Goal: Task Accomplishment & Management: Manage account settings

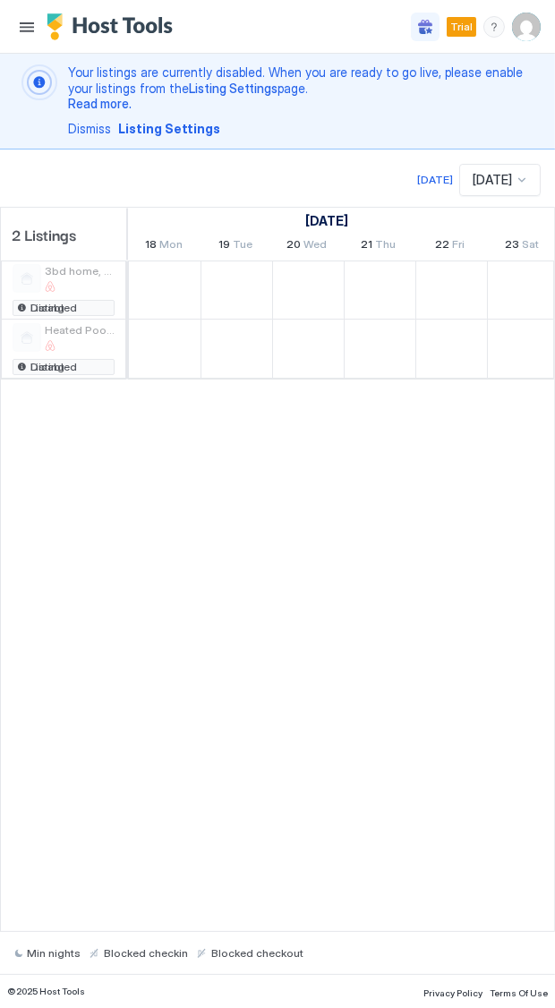
scroll to position [0, 1075]
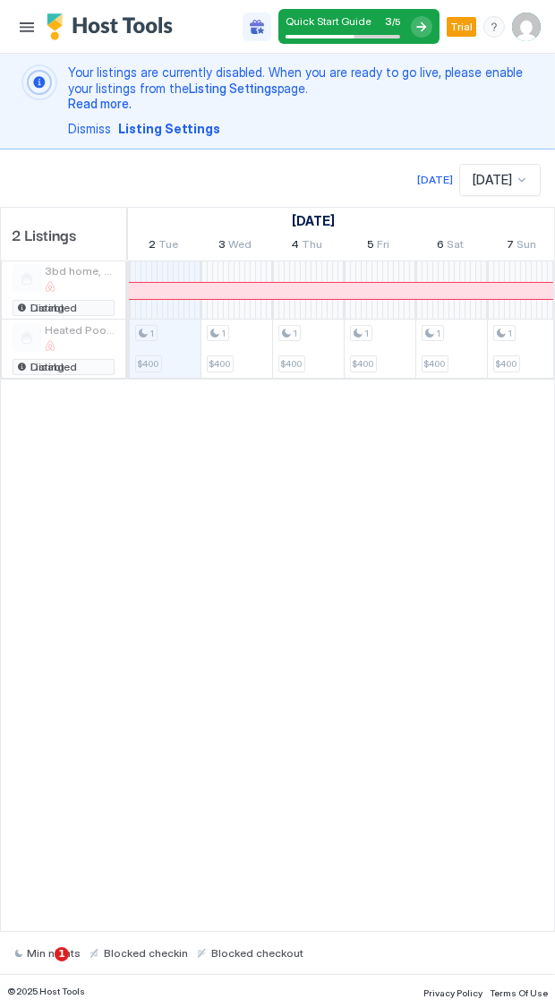
click at [527, 25] on img "User profile" at bounding box center [526, 27] width 29 height 29
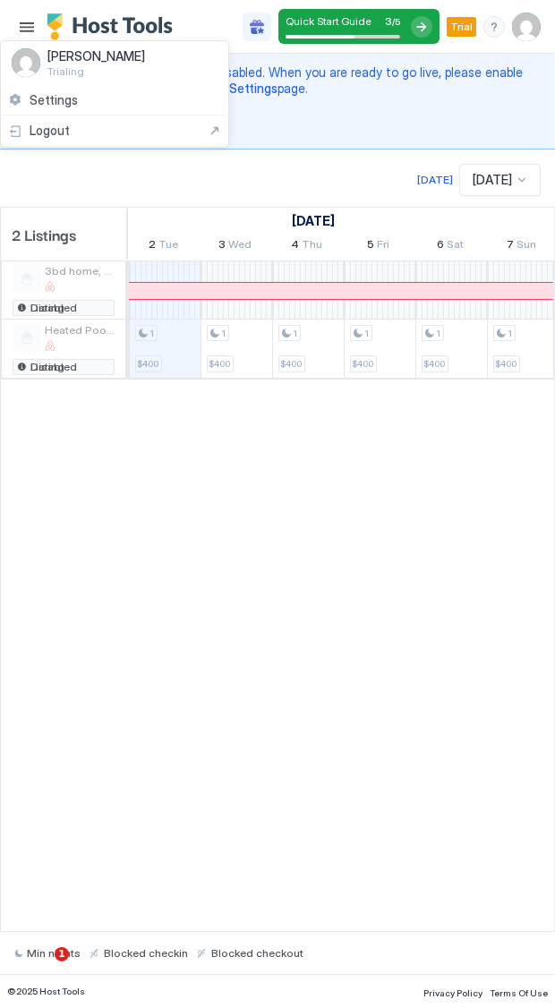
click at [34, 18] on div at bounding box center [277, 504] width 555 height 1008
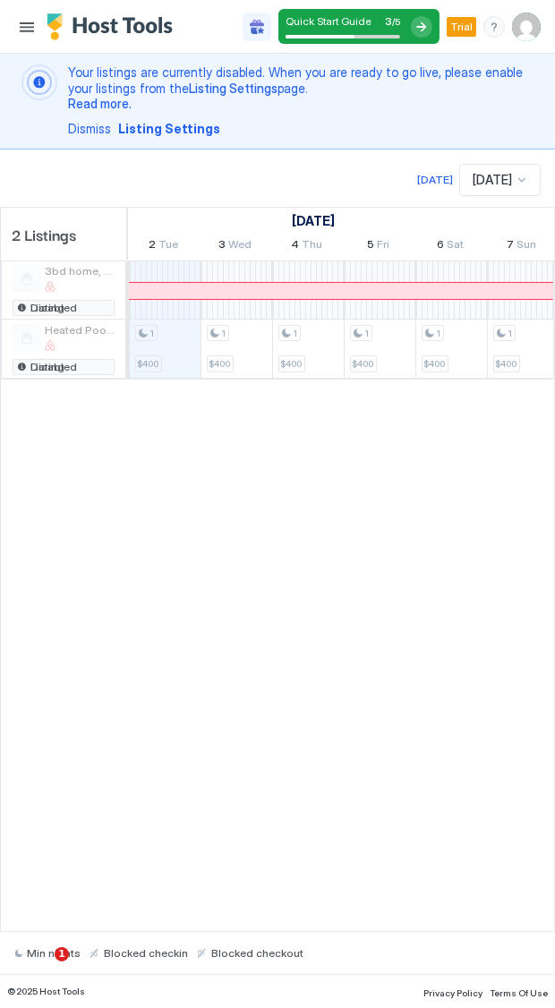
click at [35, 25] on button "Menu" at bounding box center [26, 26] width 25 height 25
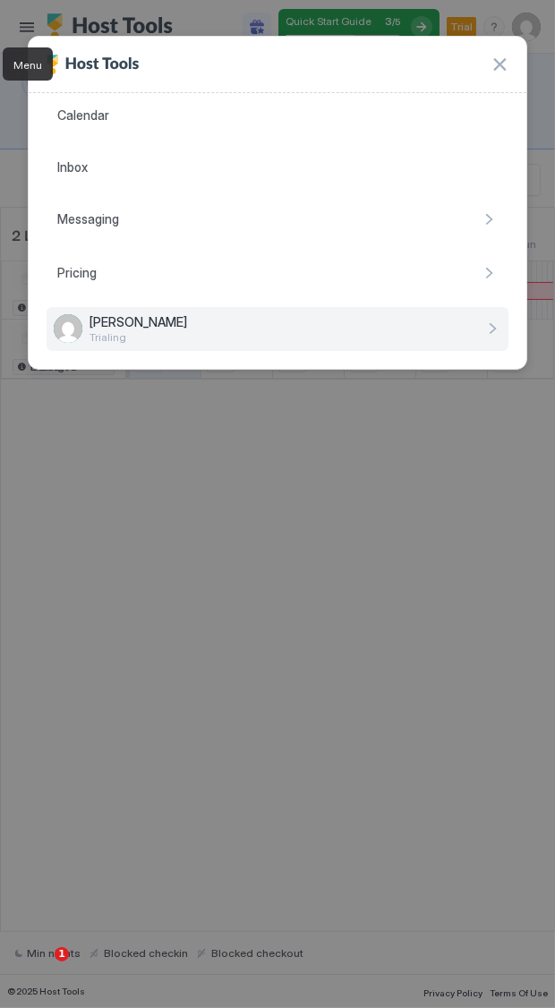
click at [382, 598] on div at bounding box center [277, 504] width 555 height 1008
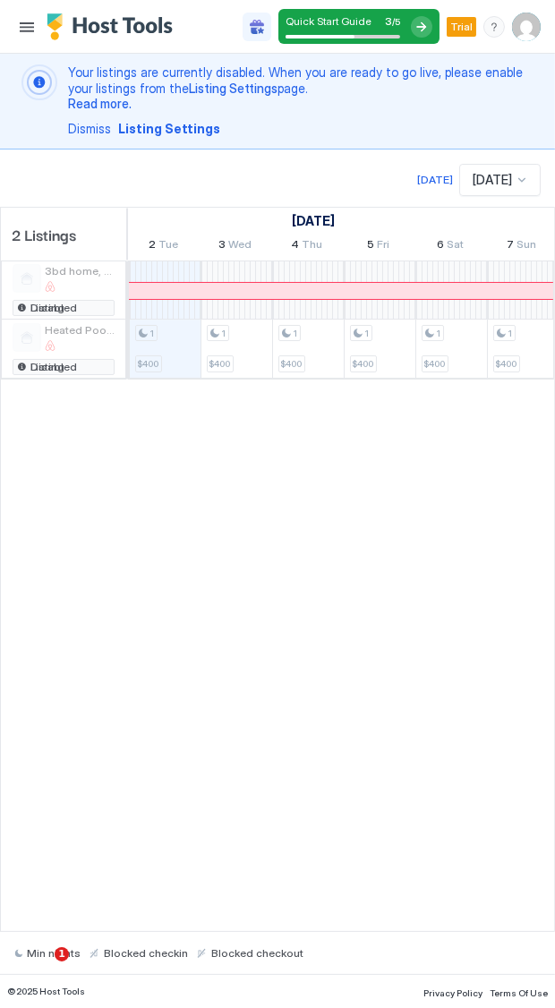
click at [34, 28] on button "Menu" at bounding box center [26, 26] width 25 height 25
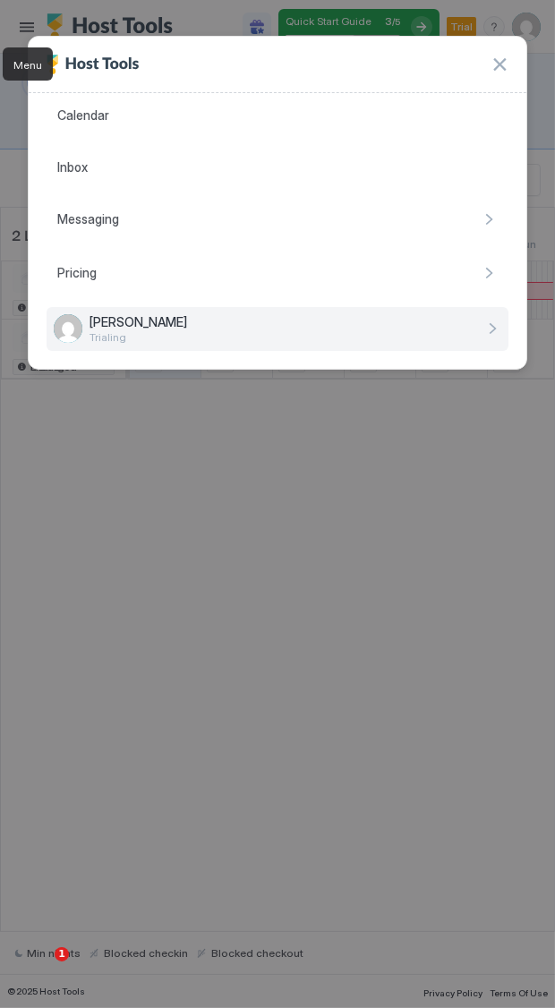
click at [306, 581] on div at bounding box center [277, 504] width 555 height 1008
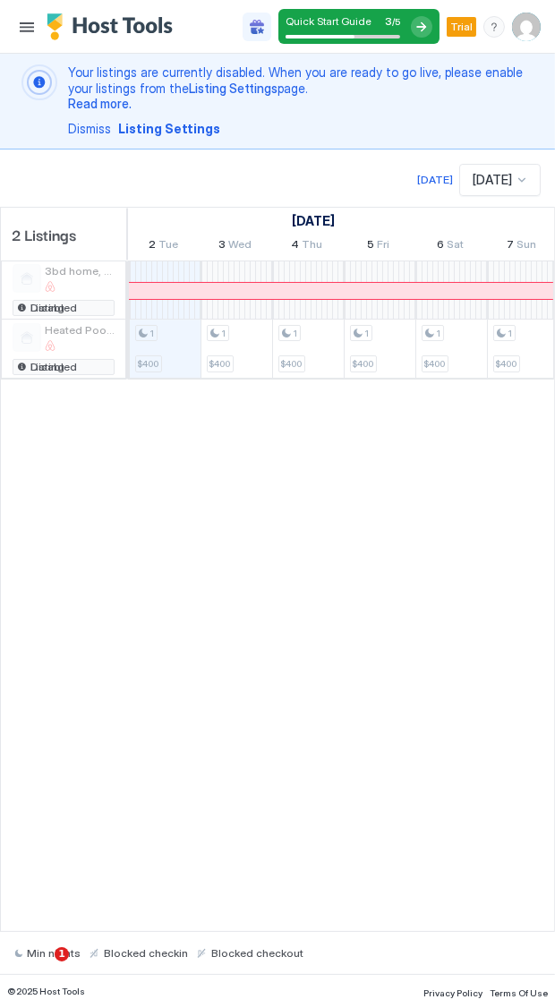
click at [523, 26] on img "User profile" at bounding box center [526, 27] width 29 height 29
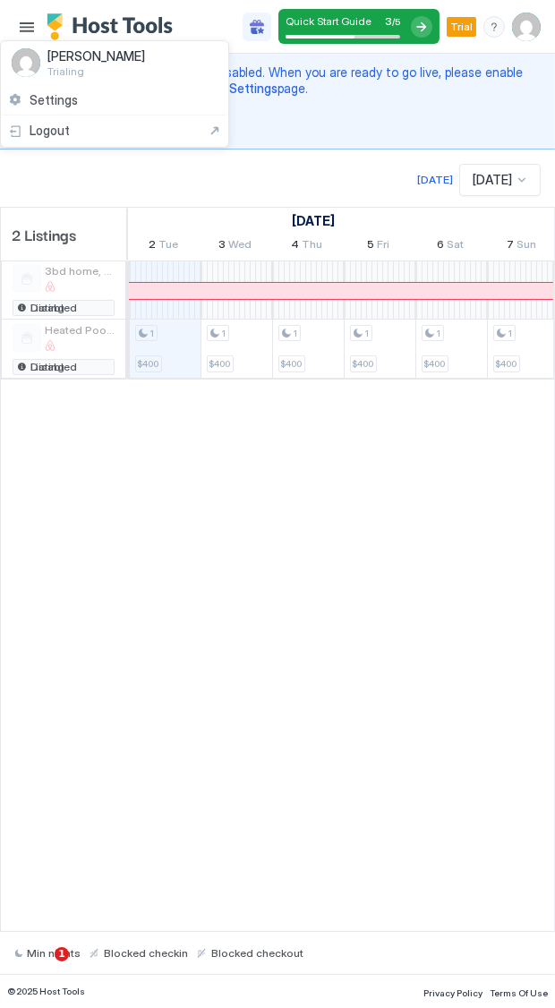
click at [439, 30] on div at bounding box center [277, 504] width 555 height 1008
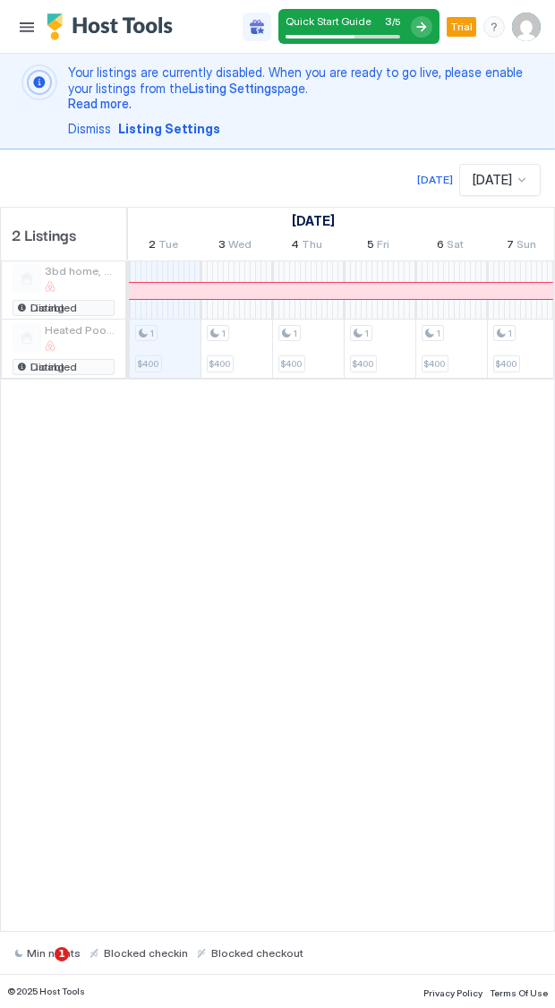
click at [435, 24] on div "Quick Start Guide 3 / 5" at bounding box center [359, 26] width 161 height 35
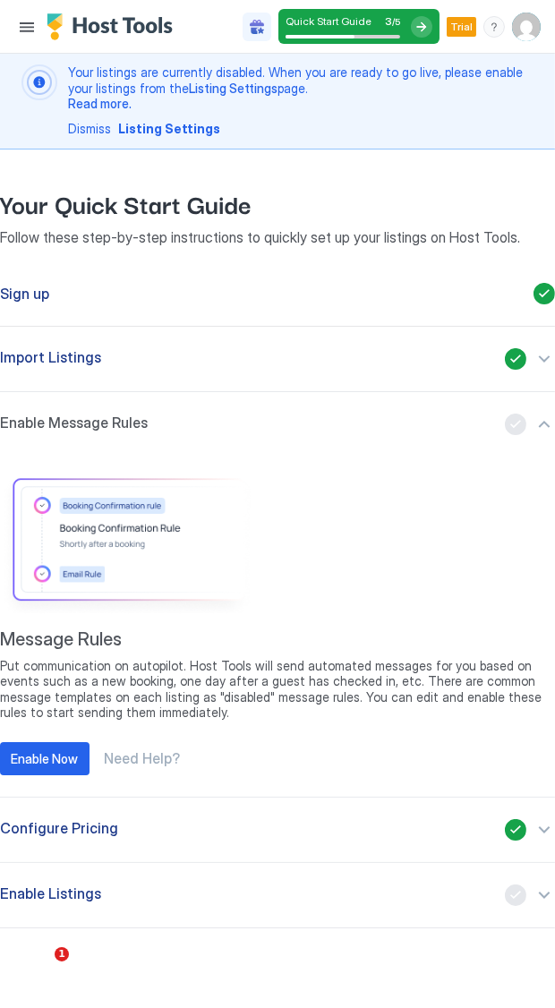
click at [539, 342] on button "Import Listings" at bounding box center [277, 359] width 555 height 64
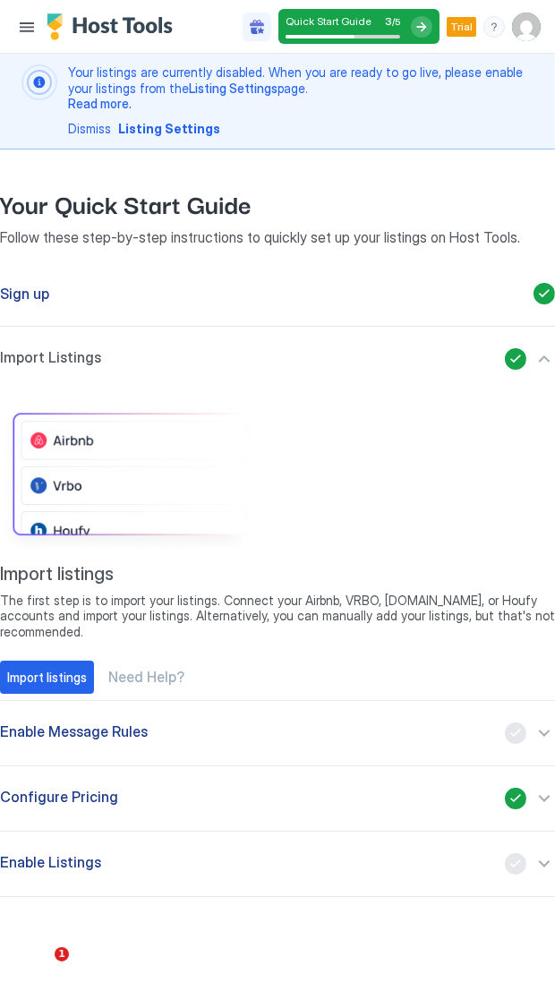
click at [131, 668] on span "Need Help?" at bounding box center [146, 677] width 76 height 18
click at [128, 668] on span "Need Help?" at bounding box center [146, 677] width 76 height 18
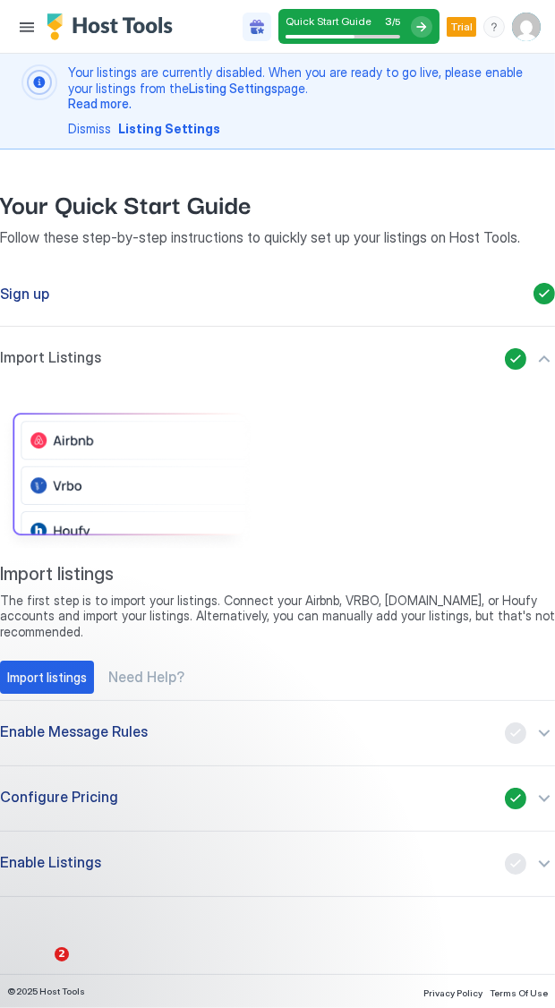
click at [525, 23] on img "User profile" at bounding box center [526, 27] width 29 height 29
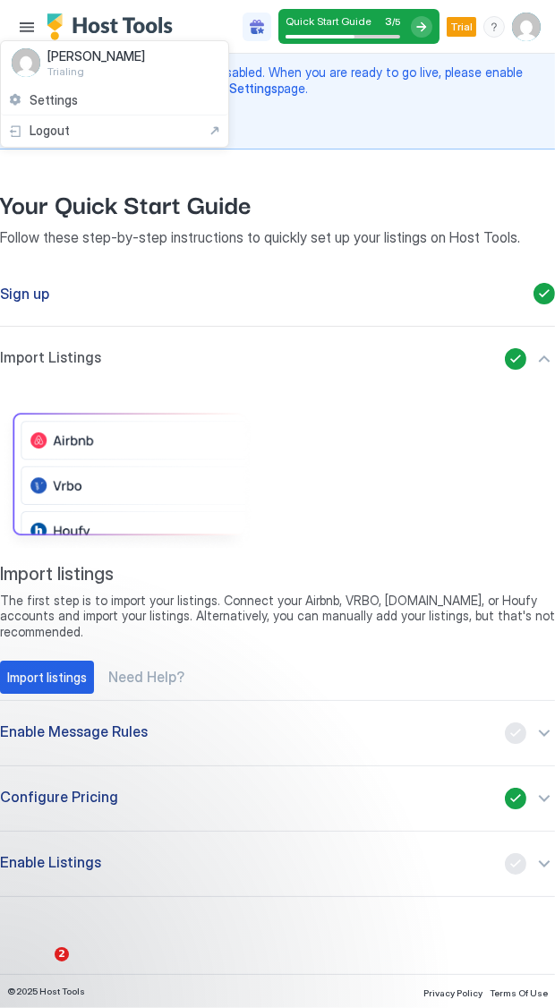
click at [67, 91] on div "Settings" at bounding box center [114, 100] width 227 height 31
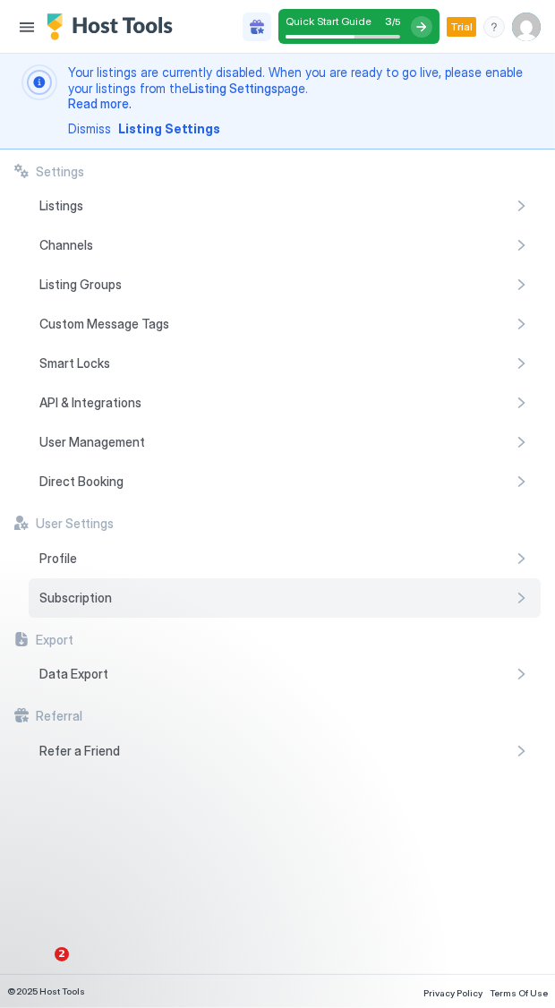
click at [123, 605] on div "Subscription" at bounding box center [285, 598] width 512 height 39
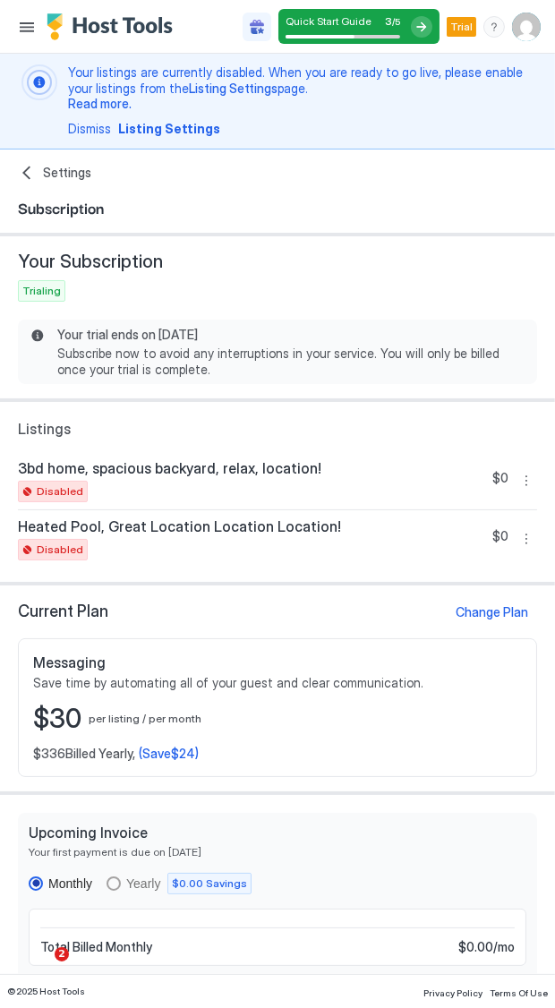
click at [498, 611] on div "Change Plan" at bounding box center [493, 612] width 73 height 19
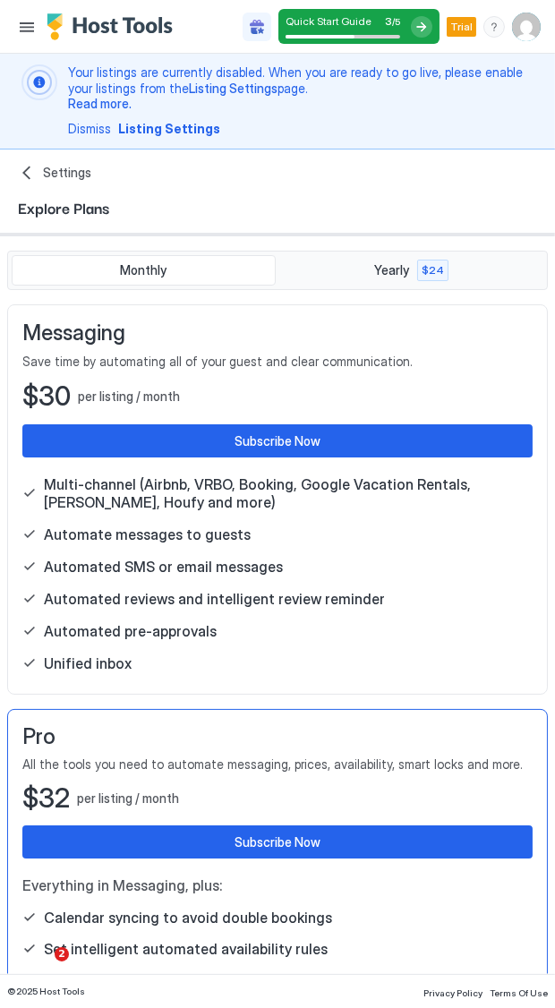
click at [40, 177] on div "Settings" at bounding box center [277, 173] width 519 height 18
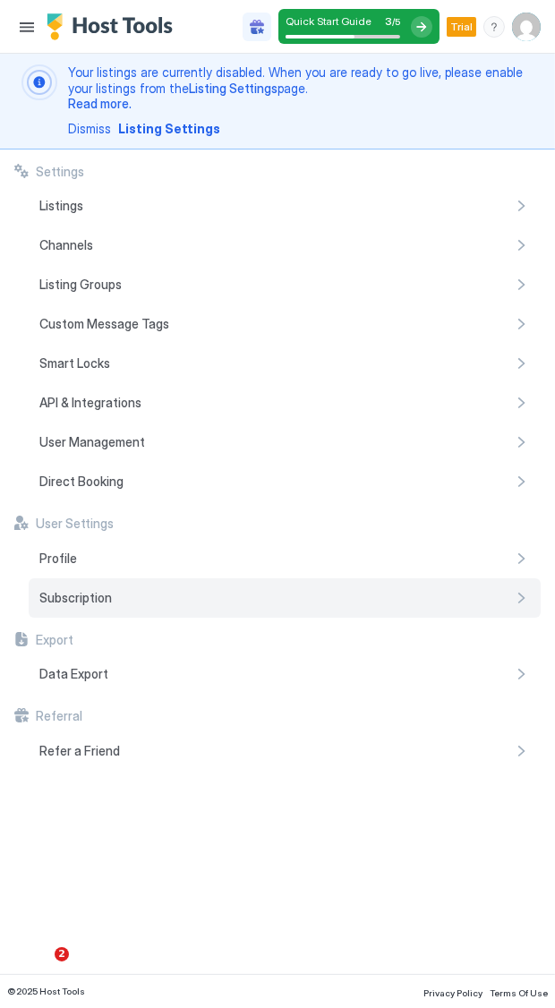
click at [184, 591] on div "Subscription" at bounding box center [285, 598] width 512 height 39
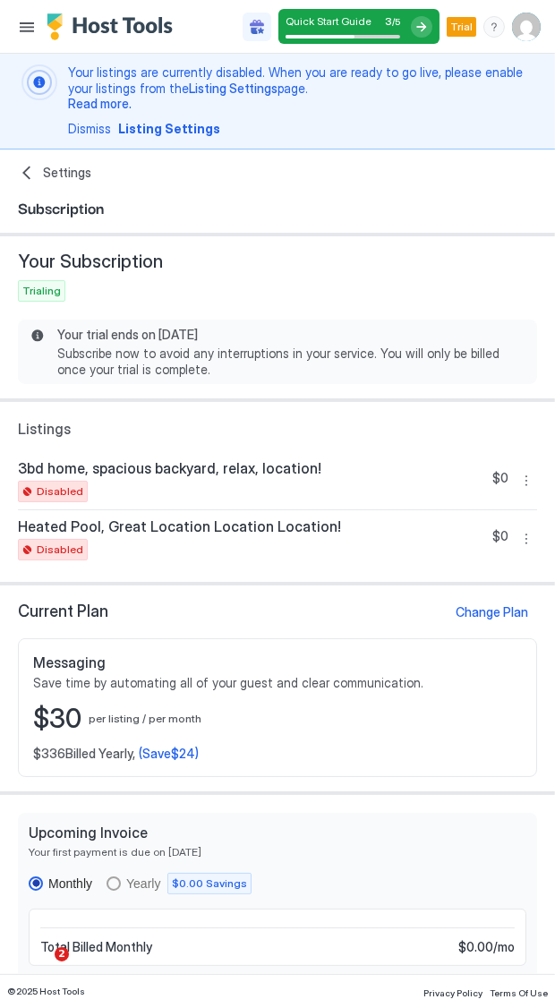
click at [36, 349] on div "Your trial ends on [DATE] Subscribe now to avoid any interruptions in your serv…" at bounding box center [278, 352] width 498 height 51
click at [48, 331] on div "Your trial ends on [DATE] Subscribe now to avoid any interruptions in your serv…" at bounding box center [278, 352] width 498 height 51
click at [128, 345] on div "Your trial ends on [DATE] Subscribe now to avoid any interruptions in your serv…" at bounding box center [291, 352] width 469 height 51
click at [221, 368] on span "Subscribe now to avoid any interruptions in your service. You will only be bill…" at bounding box center [291, 361] width 469 height 31
click at [34, 334] on div "Your trial ends on [DATE] Subscribe now to avoid any interruptions in your serv…" at bounding box center [278, 352] width 498 height 51
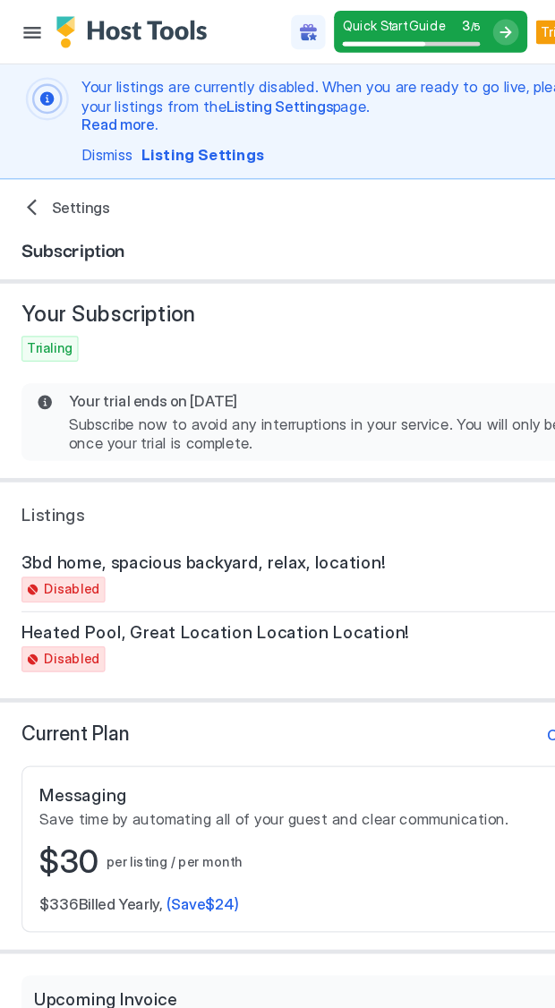
click at [31, 284] on span "Trialing" at bounding box center [41, 291] width 39 height 16
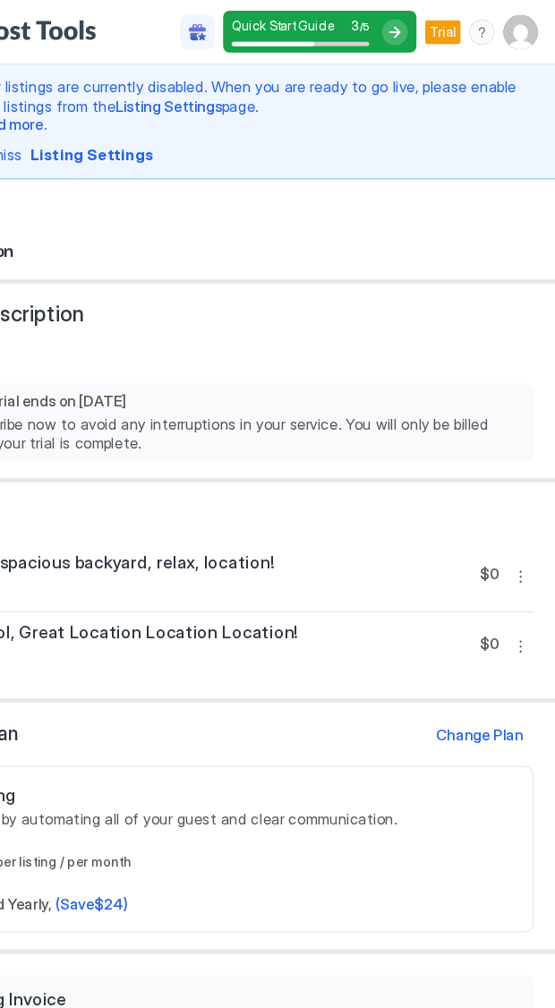
click at [493, 27] on div "menu" at bounding box center [494, 26] width 21 height 21
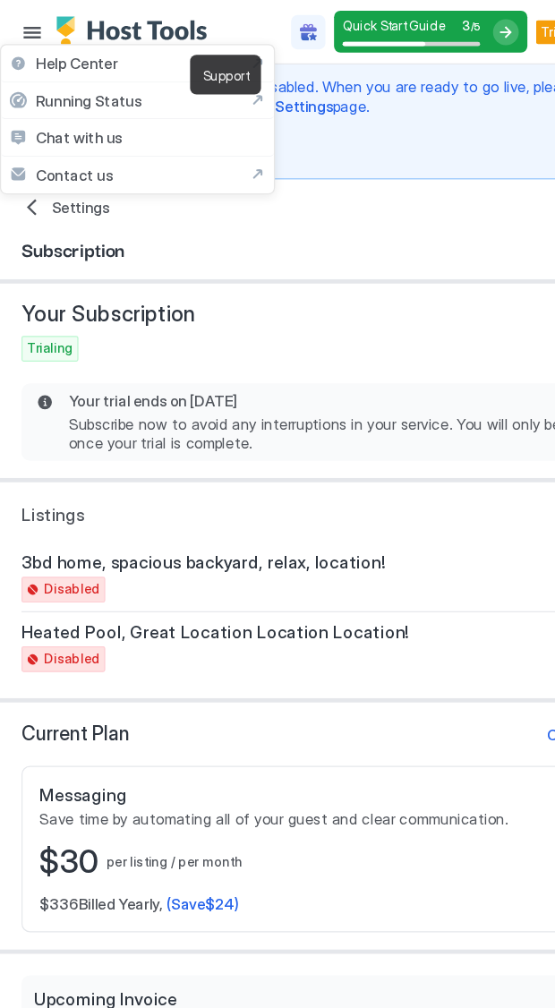
click at [203, 70] on div "Support" at bounding box center [188, 62] width 59 height 33
click at [59, 144] on span "Contact us" at bounding box center [62, 146] width 64 height 16
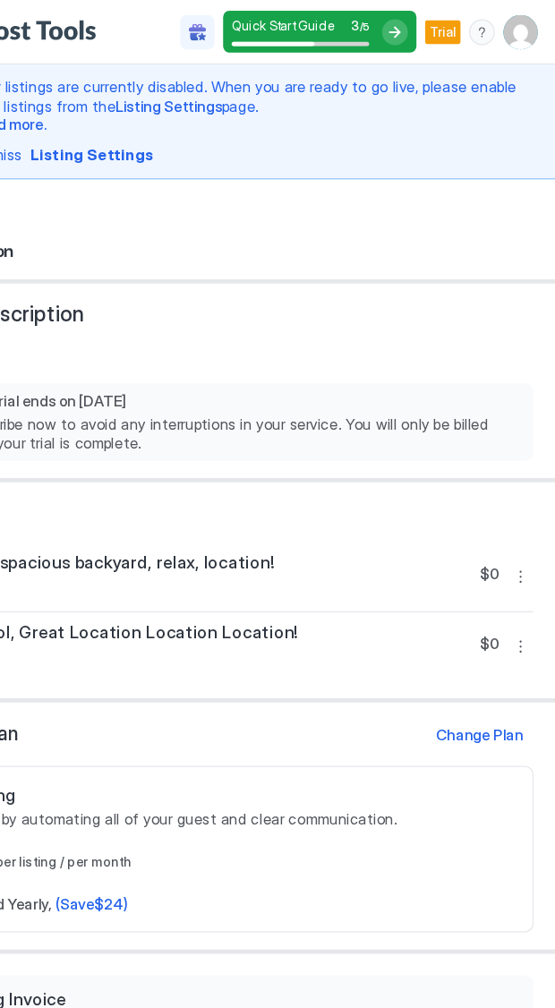
click at [530, 25] on img "User profile" at bounding box center [526, 27] width 29 height 29
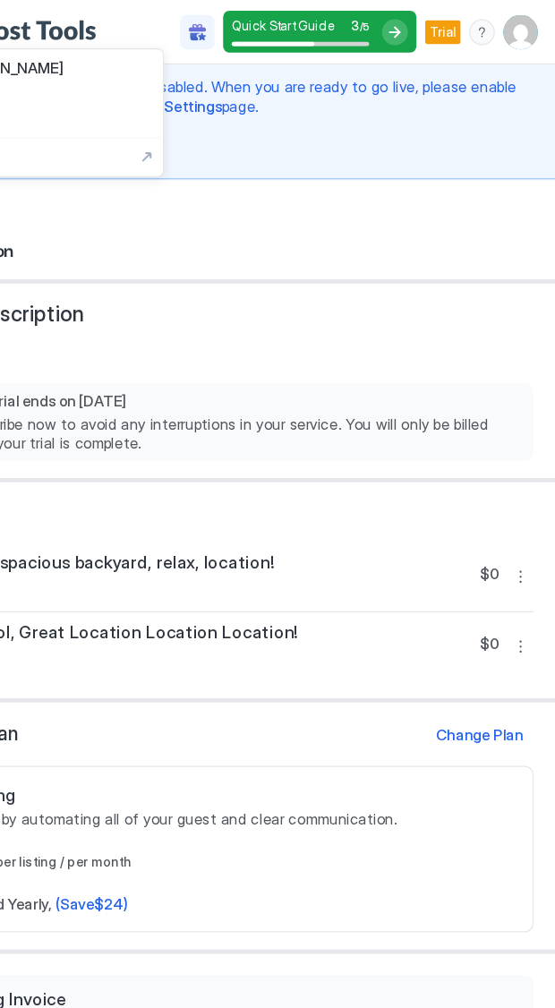
click at [497, 24] on div at bounding box center [277, 504] width 555 height 1008
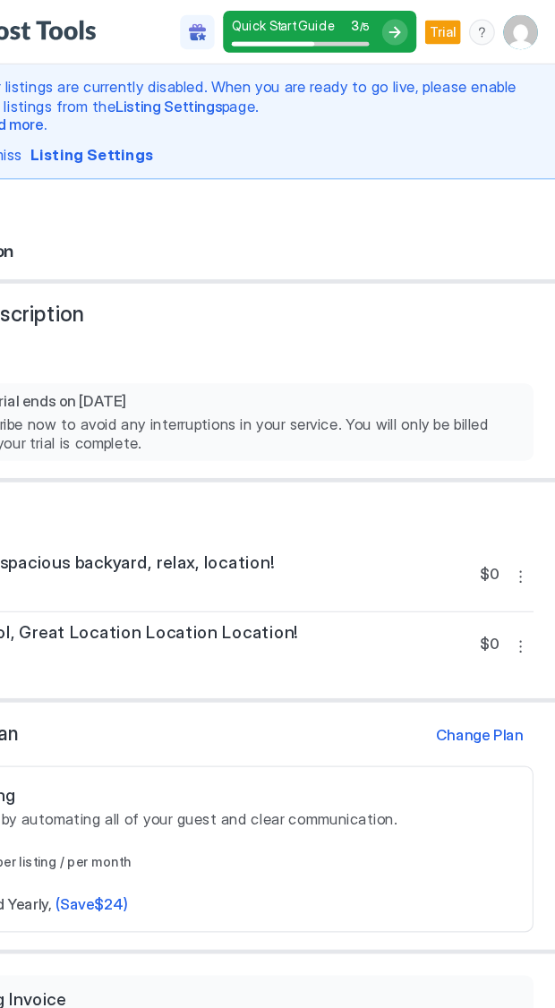
click at [492, 26] on div "menu" at bounding box center [494, 26] width 21 height 21
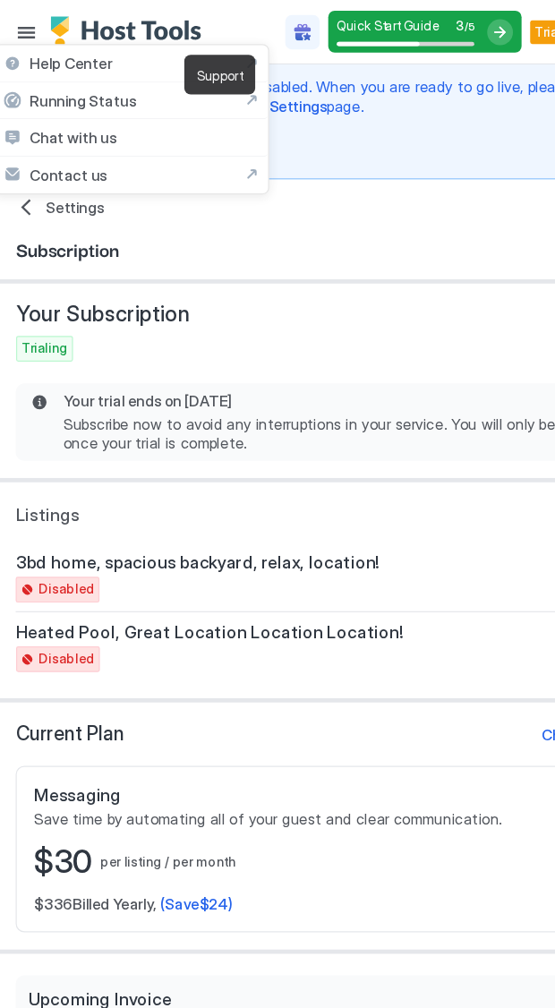
click at [83, 120] on span "Chat with us" at bounding box center [66, 115] width 73 height 16
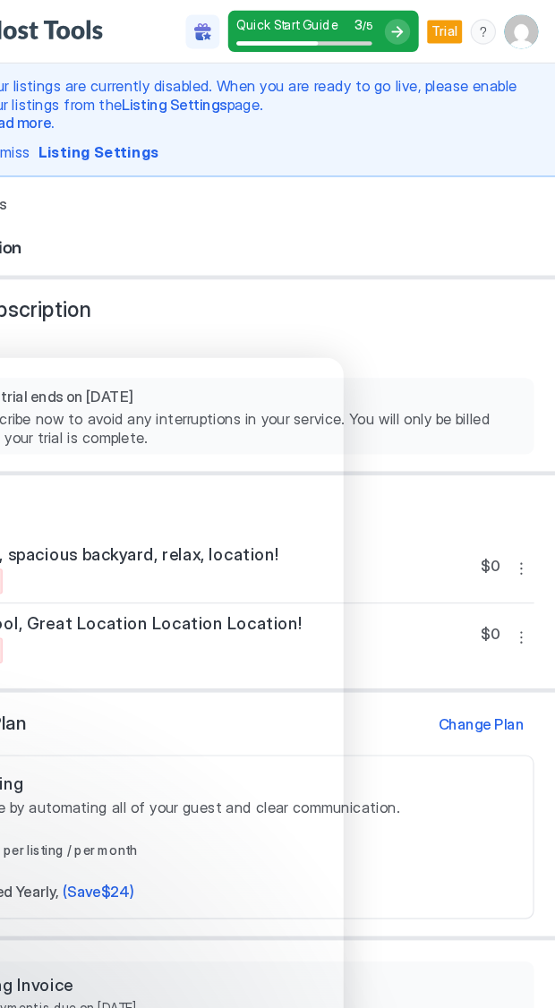
click at [527, 25] on img "User profile" at bounding box center [526, 27] width 29 height 29
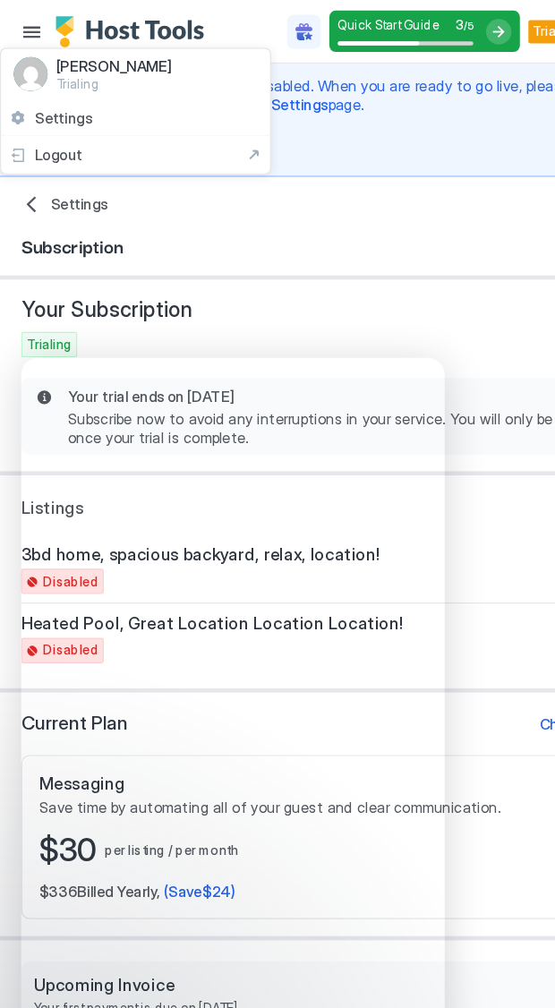
click at [49, 91] on div "Settings" at bounding box center [114, 100] width 227 height 31
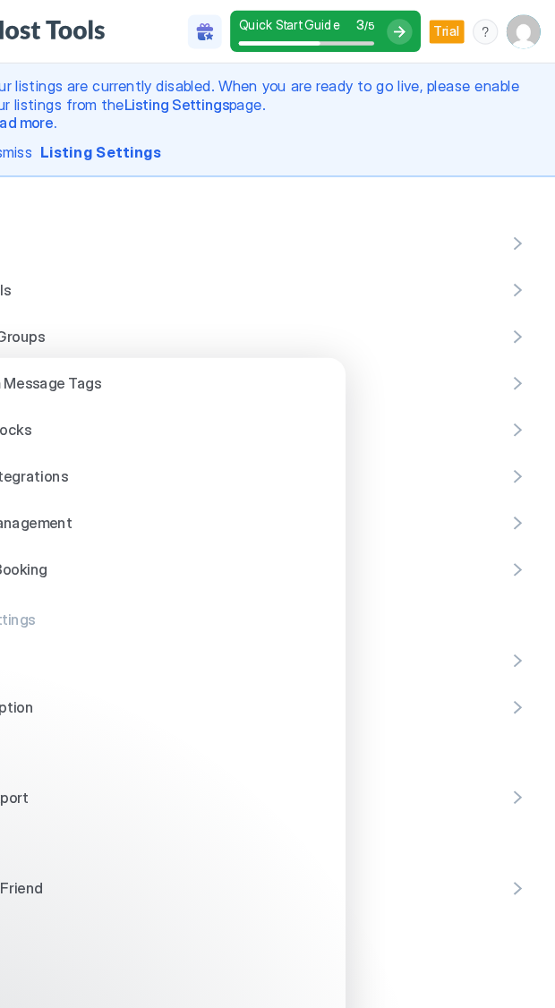
click at [528, 26] on img "User profile" at bounding box center [526, 27] width 29 height 29
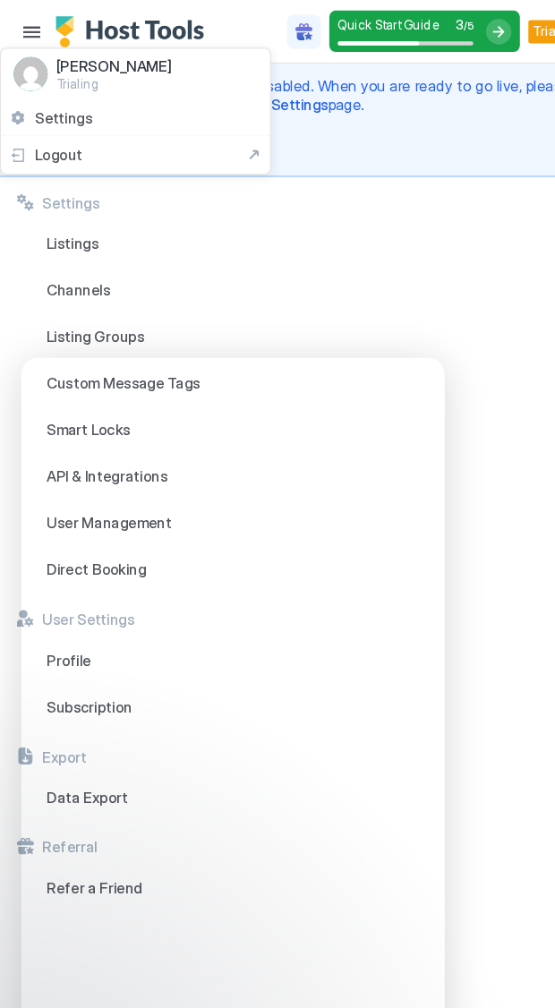
click at [86, 107] on div "Settings" at bounding box center [114, 100] width 227 height 31
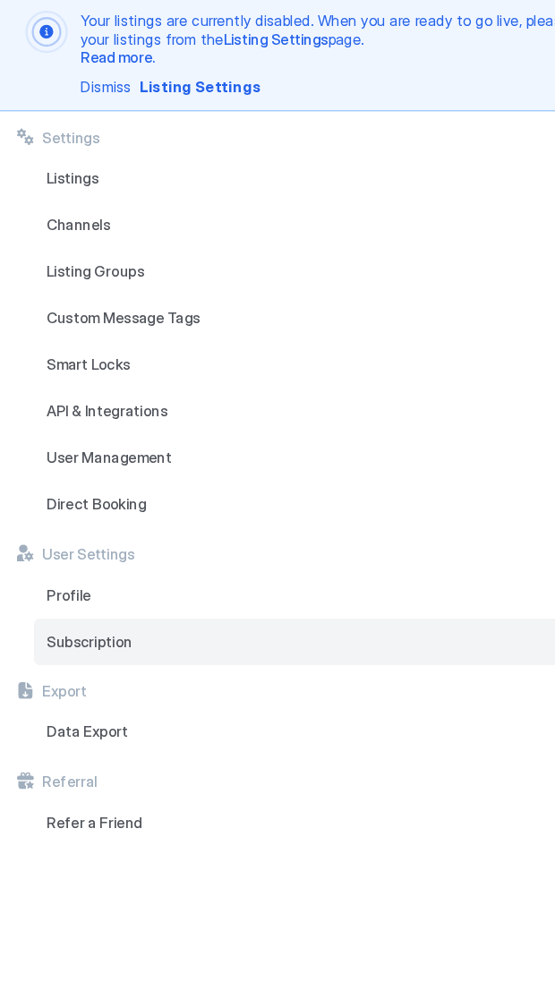
click at [108, 602] on span "Subscription" at bounding box center [75, 598] width 73 height 16
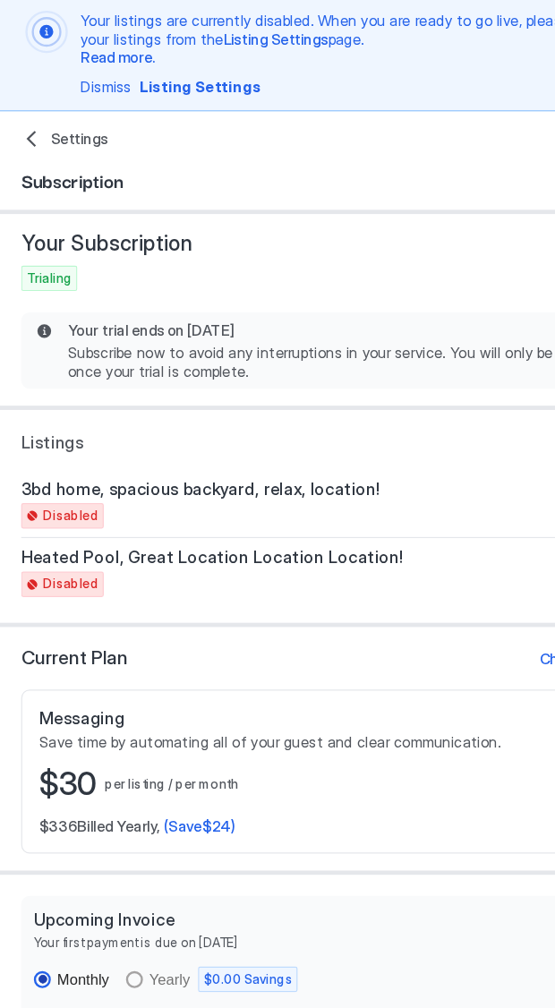
click at [37, 332] on div "Your trial ends on [DATE] Subscribe now to avoid any interruptions in your serv…" at bounding box center [278, 352] width 498 height 51
click at [45, 338] on div "Your trial ends on [DATE] Subscribe now to avoid any interruptions in your serv…" at bounding box center [278, 352] width 498 height 51
click at [38, 287] on span "Trialing" at bounding box center [41, 291] width 39 height 16
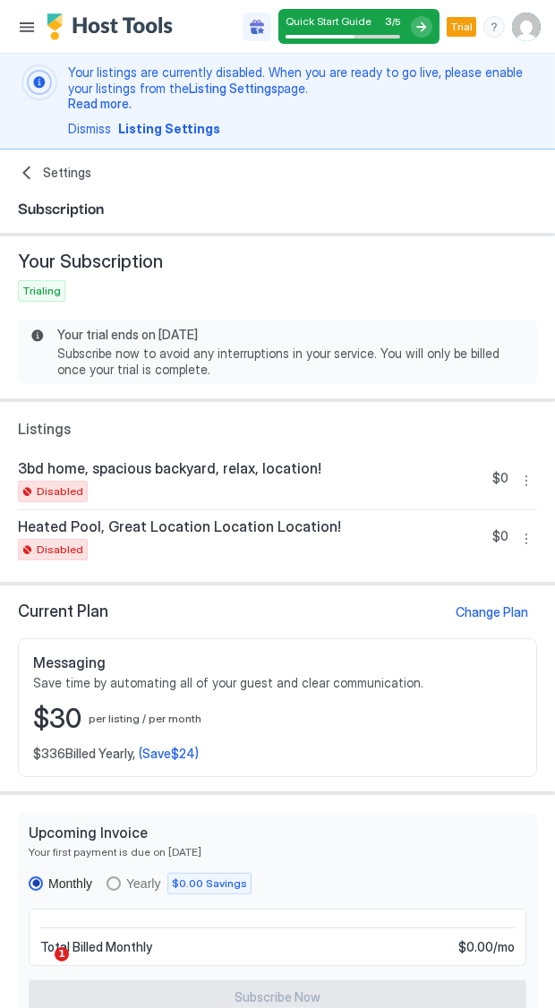
click at [484, 28] on div "menu" at bounding box center [494, 26] width 21 height 21
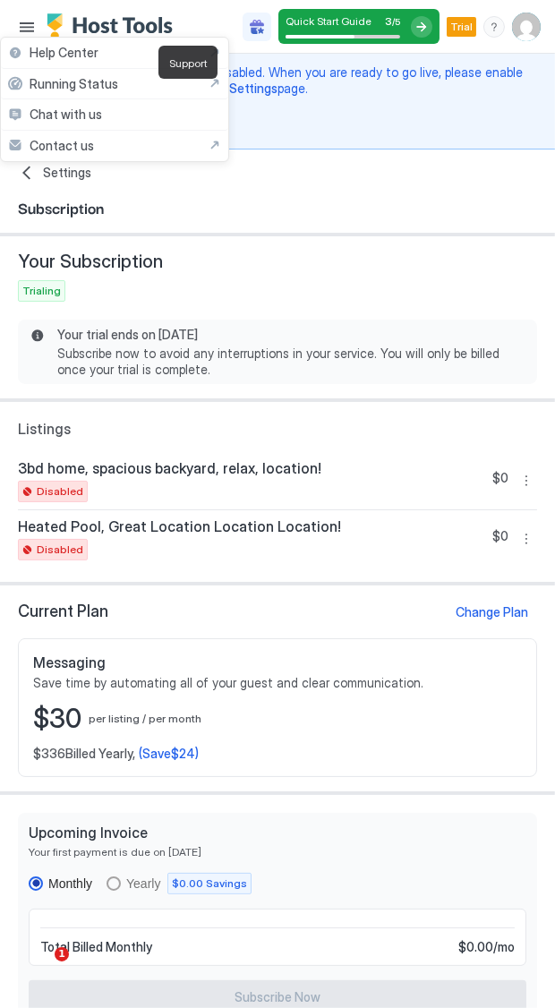
click at [111, 121] on div "Chat with us" at bounding box center [114, 114] width 227 height 31
